Goal: Task Accomplishment & Management: Use online tool/utility

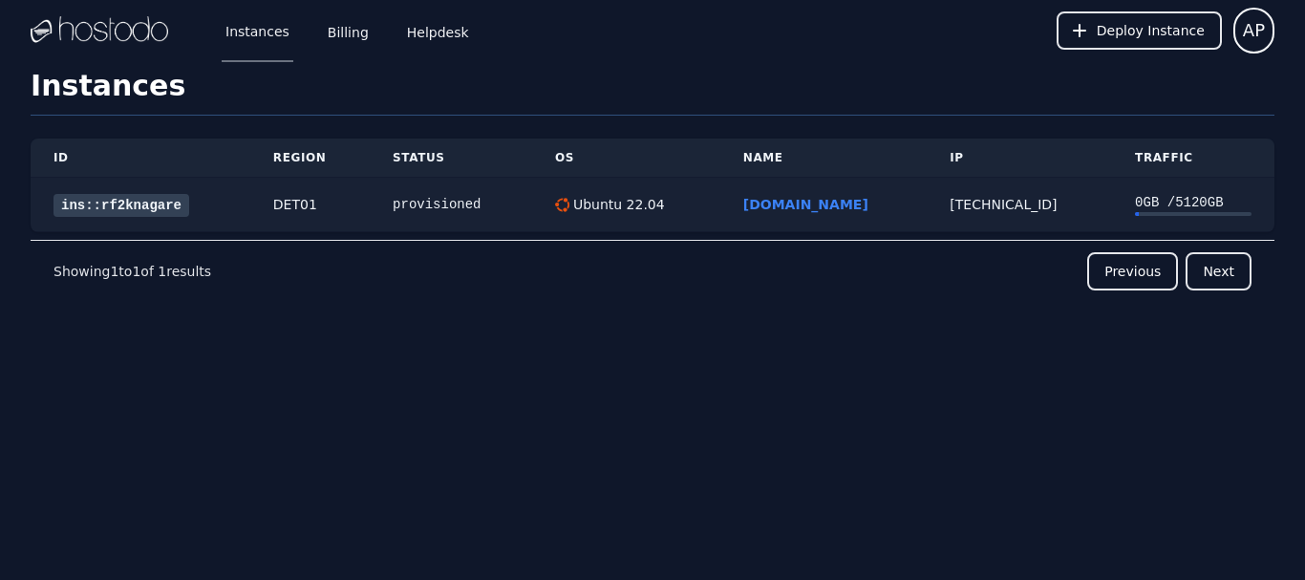
click at [125, 202] on link "ins::rf2knagare" at bounding box center [121, 205] width 136 height 23
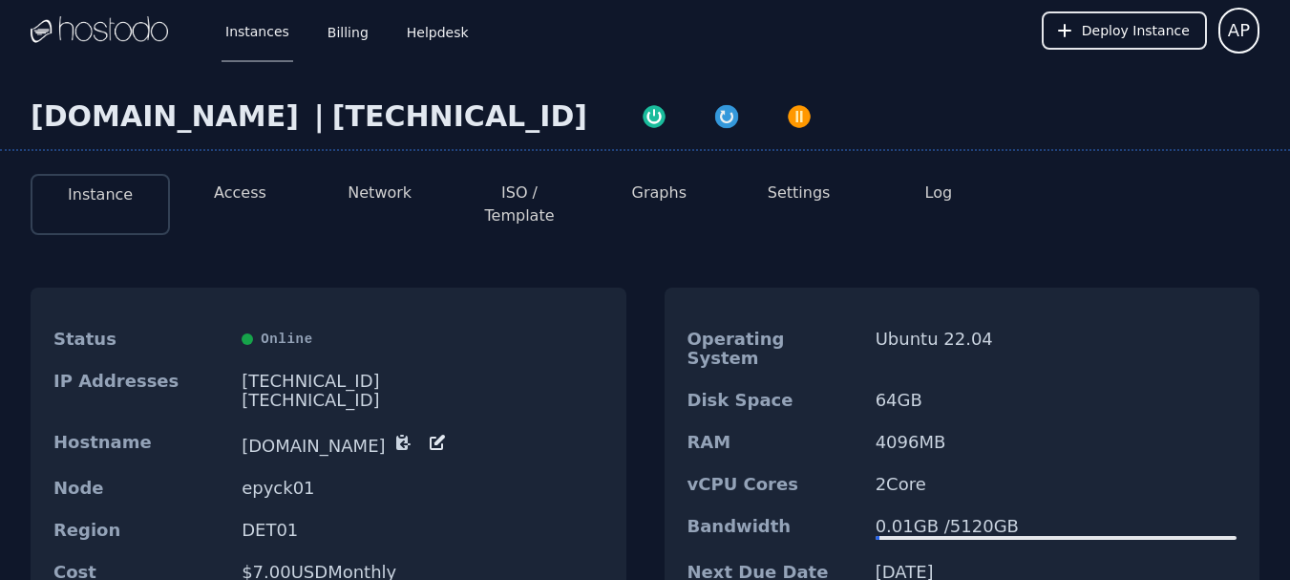
click at [382, 192] on button "Network" at bounding box center [380, 192] width 64 height 23
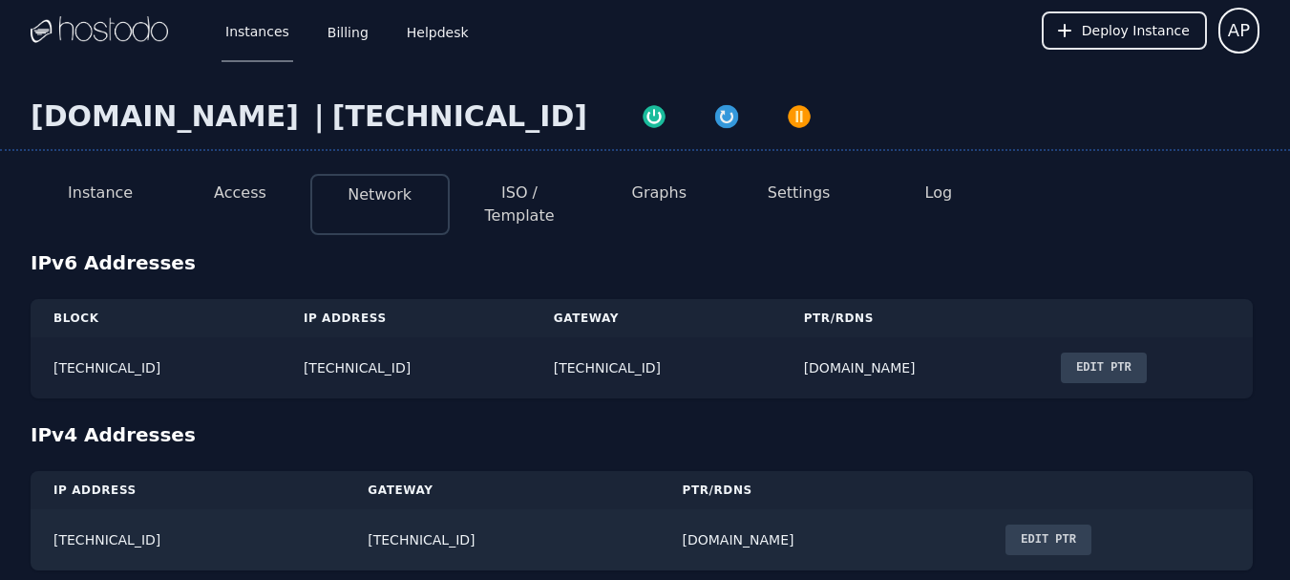
drag, startPoint x: 513, startPoint y: 349, endPoint x: 286, endPoint y: 350, distance: 226.3
click at [286, 350] on td "2606:65c0:40:28d:3b81:f3ca:991b:fe8" at bounding box center [406, 367] width 250 height 61
copy td "2606:65c0:40:28d:3b81:f3ca:991b:fe8"
